Goal: Find specific page/section: Find specific page/section

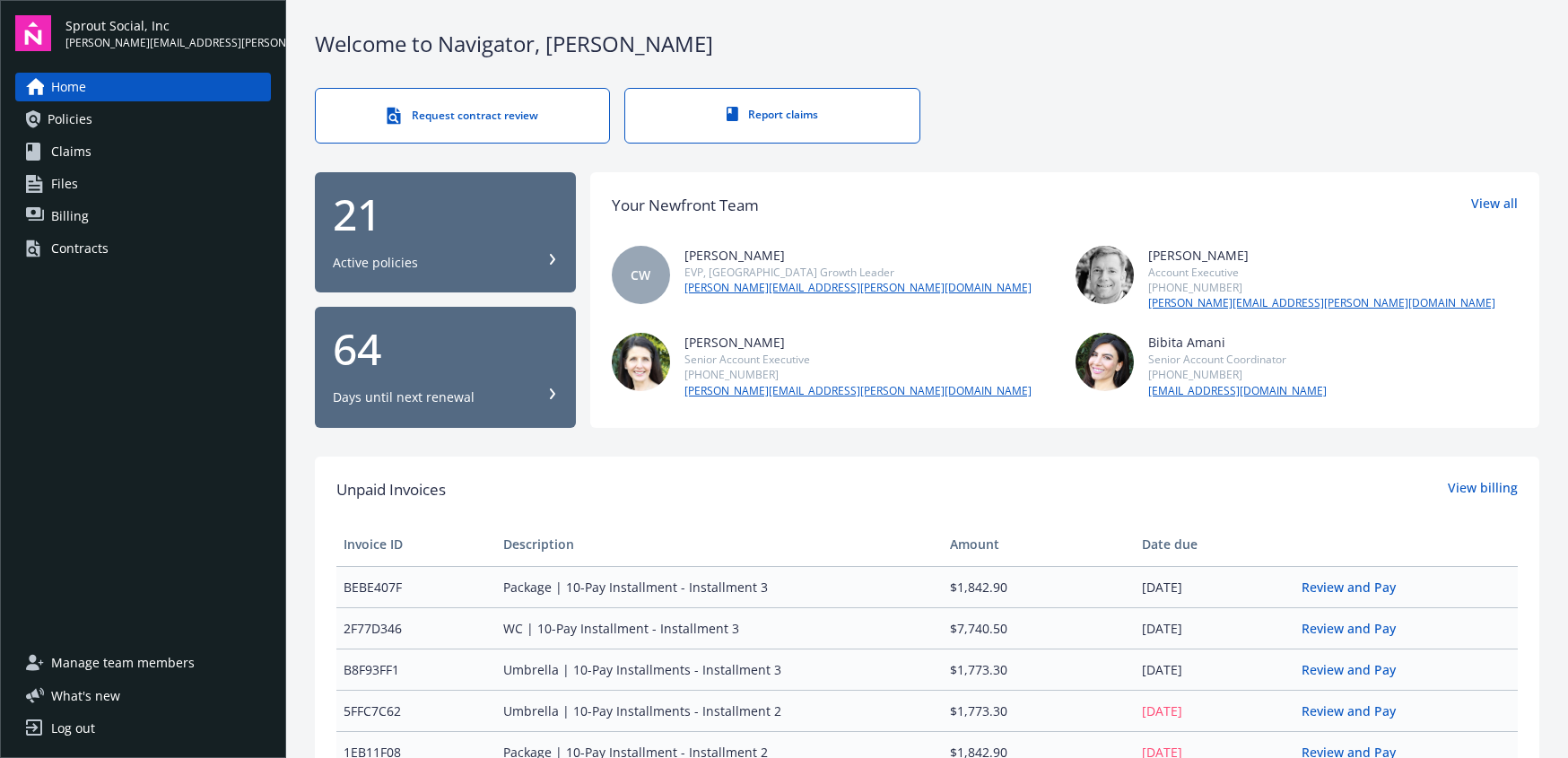
click at [74, 242] on div "Contracts" at bounding box center [80, 248] width 57 height 29
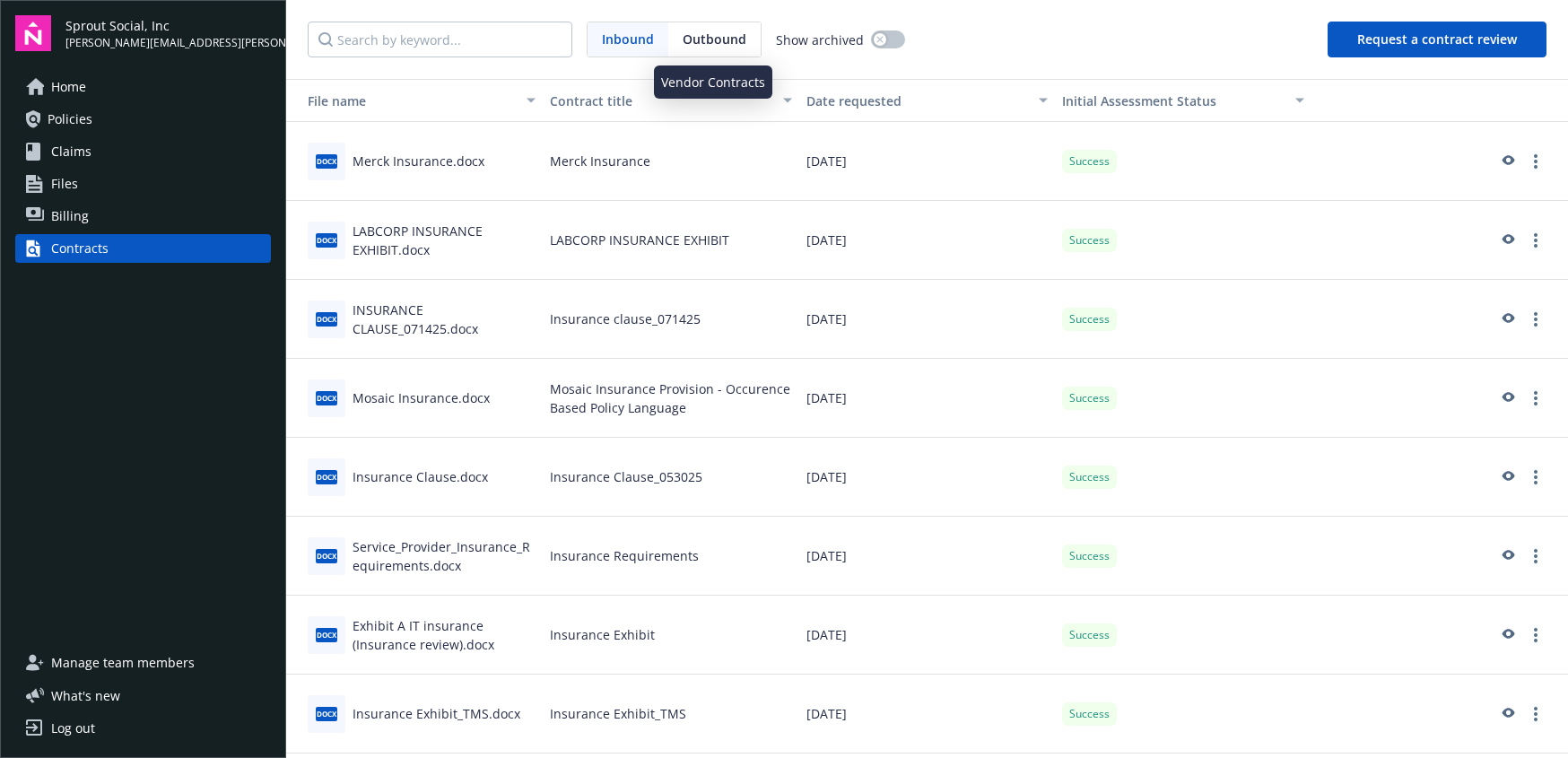
click at [729, 41] on span "Outbound" at bounding box center [715, 38] width 64 height 18
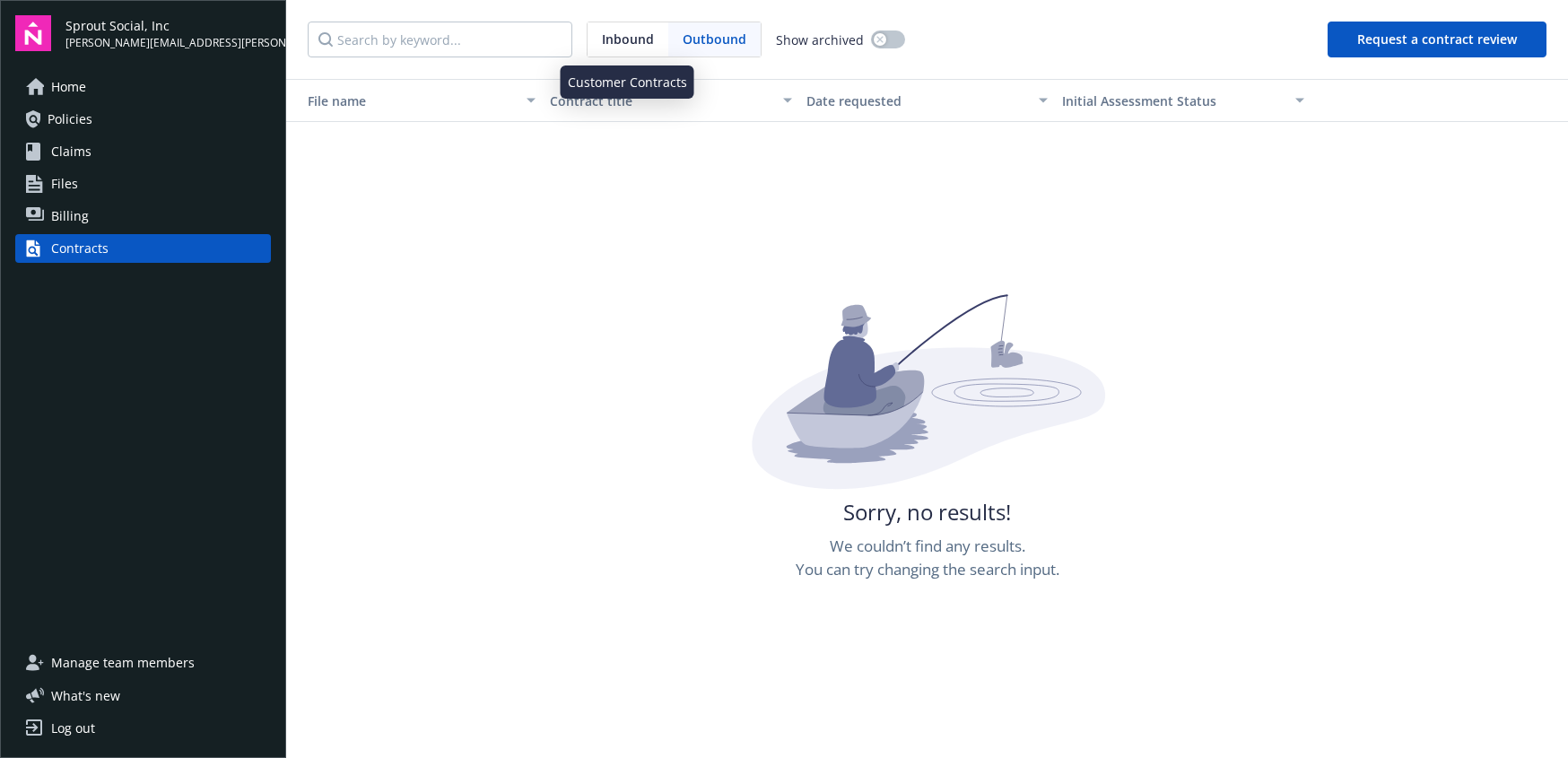
click at [630, 34] on span "Inbound" at bounding box center [628, 38] width 52 height 18
